Goal: Understand process/instructions

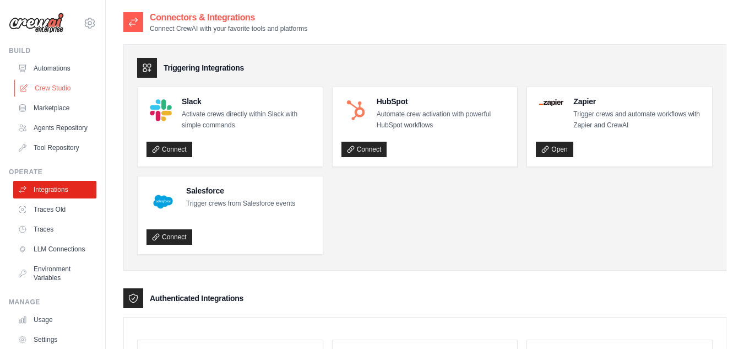
click at [48, 87] on link "Crew Studio" at bounding box center [55, 88] width 83 height 18
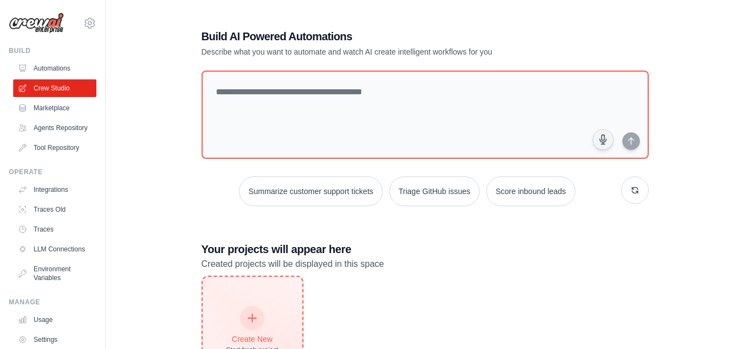
click at [253, 322] on icon at bounding box center [252, 318] width 12 height 12
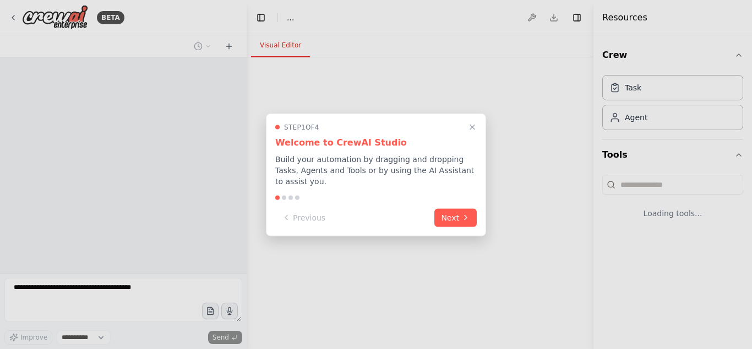
select select "****"
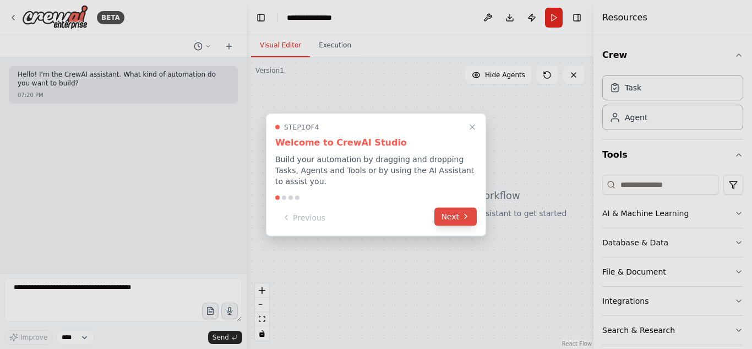
click at [451, 213] on button "Next" at bounding box center [456, 216] width 42 height 18
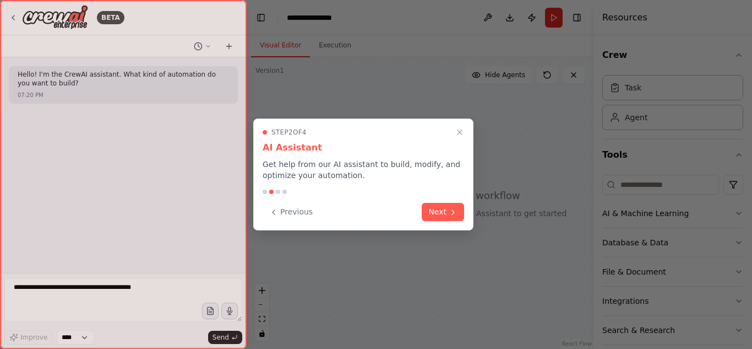
click at [451, 213] on icon at bounding box center [453, 212] width 9 height 9
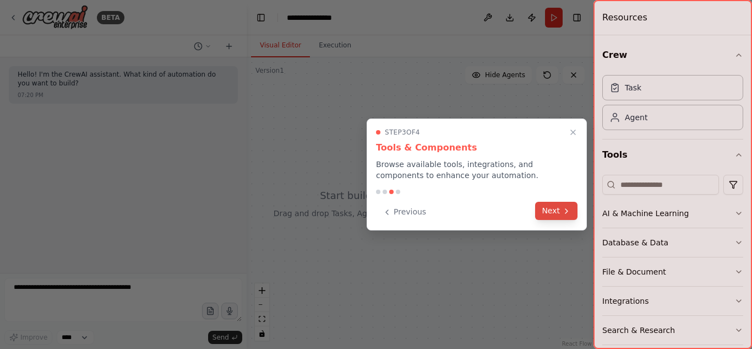
click at [545, 208] on button "Next" at bounding box center [556, 211] width 42 height 18
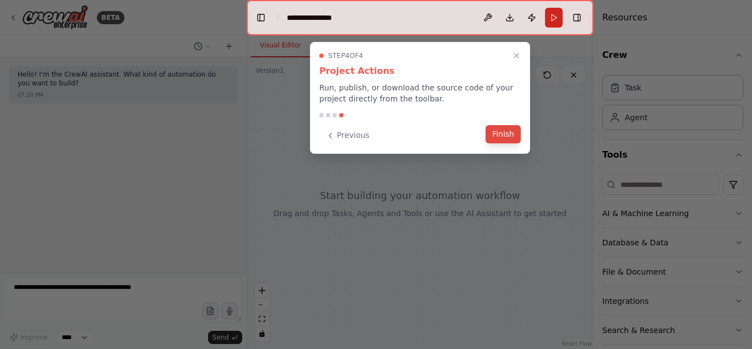
click at [498, 129] on button "Finish" at bounding box center [503, 134] width 35 height 18
